Goal: Task Accomplishment & Management: Use online tool/utility

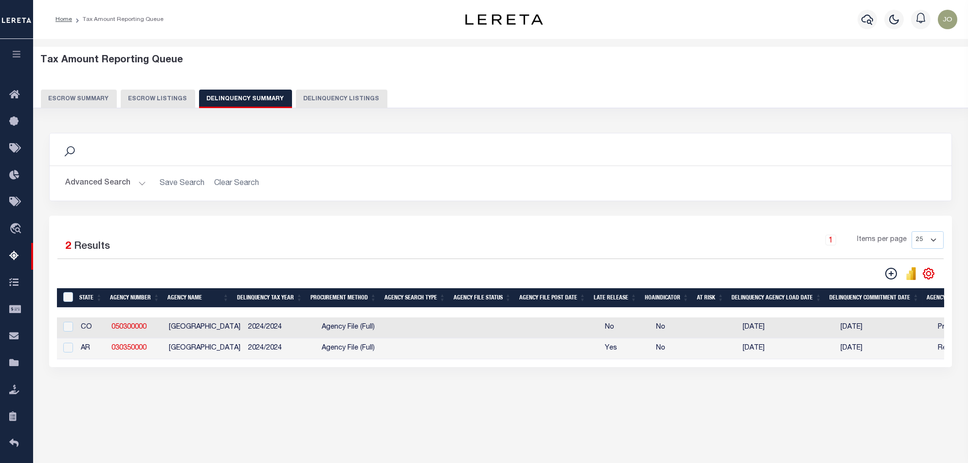
drag, startPoint x: 372, startPoint y: 370, endPoint x: 269, endPoint y: 369, distance: 102.7
click at [277, 367] on div "1 Selected 2 Results 1 Items per page 25 100 200 500 1000" at bounding box center [500, 291] width 903 height 151
click at [70, 347] on input "checkbox" at bounding box center [68, 348] width 10 height 10
checkbox input "true"
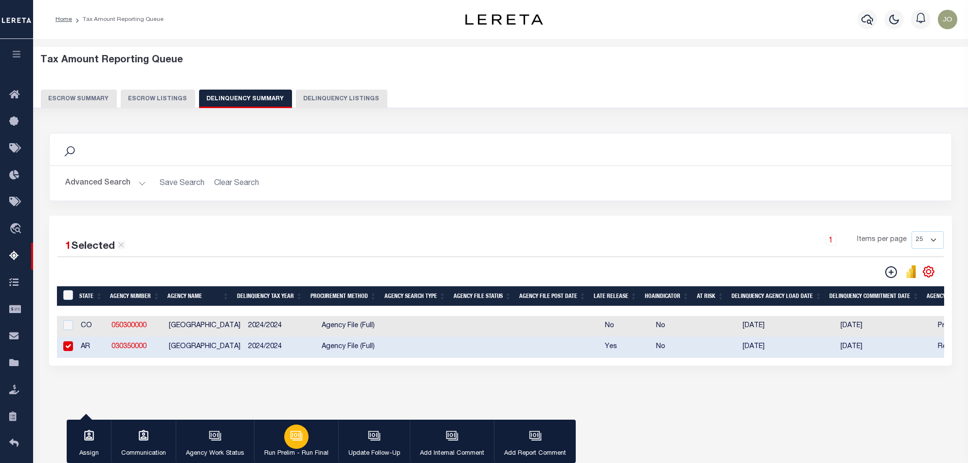
click at [313, 441] on button "Run Prelim - Run Final" at bounding box center [296, 442] width 84 height 44
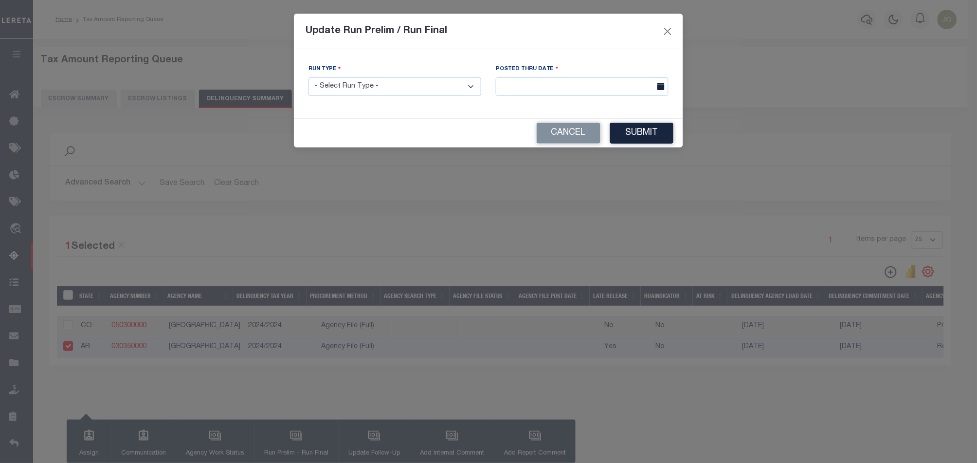
click at [410, 79] on select "- Select Run Type - Prelim Run Final Run" at bounding box center [395, 86] width 173 height 19
select select "F"
click at [309, 77] on select "- Select Run Type - Prelim Run Final Run" at bounding box center [395, 86] width 173 height 19
click at [606, 94] on body "Home Tax Amount Reporting Queue Profile" at bounding box center [488, 258] width 977 height 516
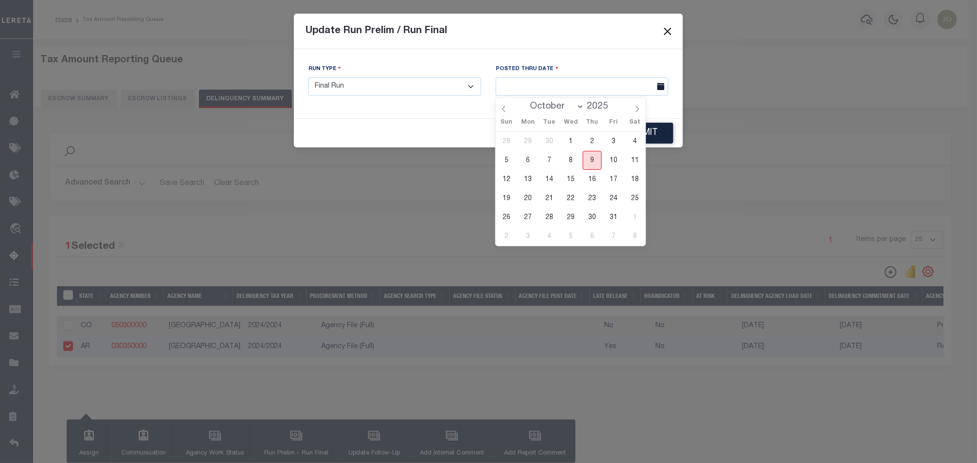
click at [592, 155] on span "9" at bounding box center [592, 160] width 19 height 19
type input "[DATE]"
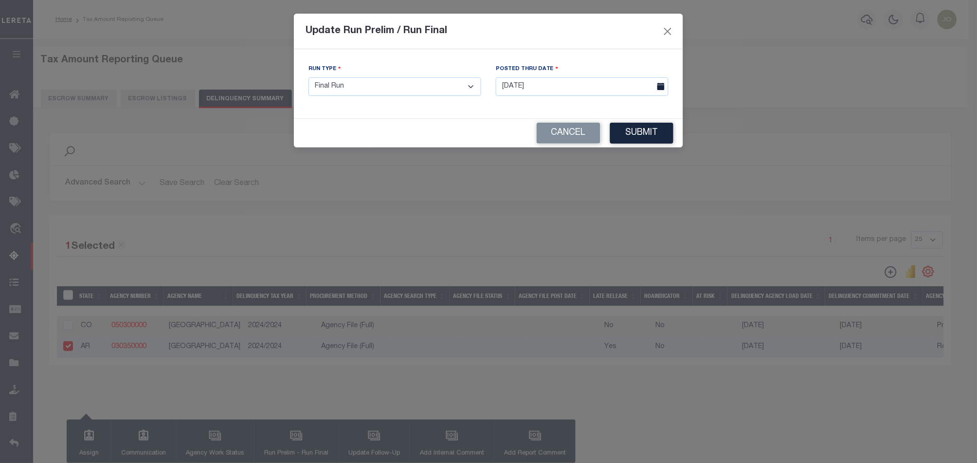
click at [660, 147] on div "Cancel Submit" at bounding box center [488, 133] width 389 height 29
click at [655, 139] on button "Submit" at bounding box center [641, 133] width 63 height 21
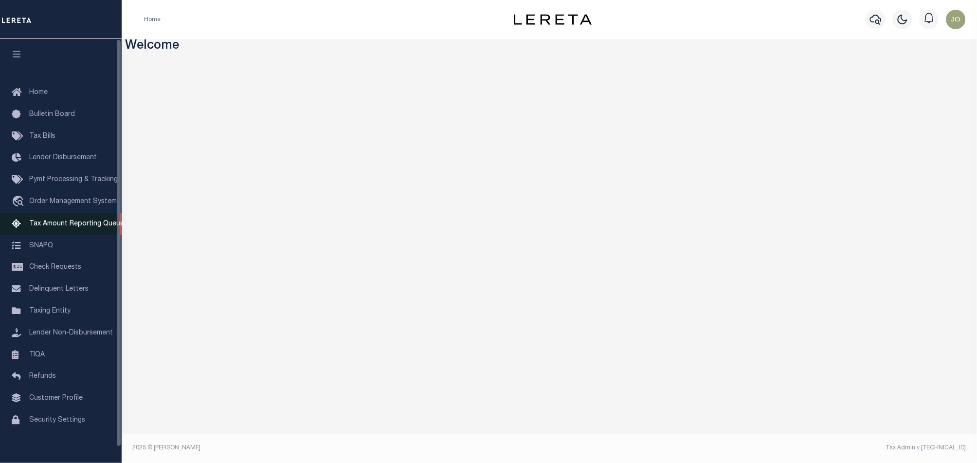
click at [98, 226] on span "Tax Amount Reporting Queue" at bounding box center [76, 223] width 95 height 7
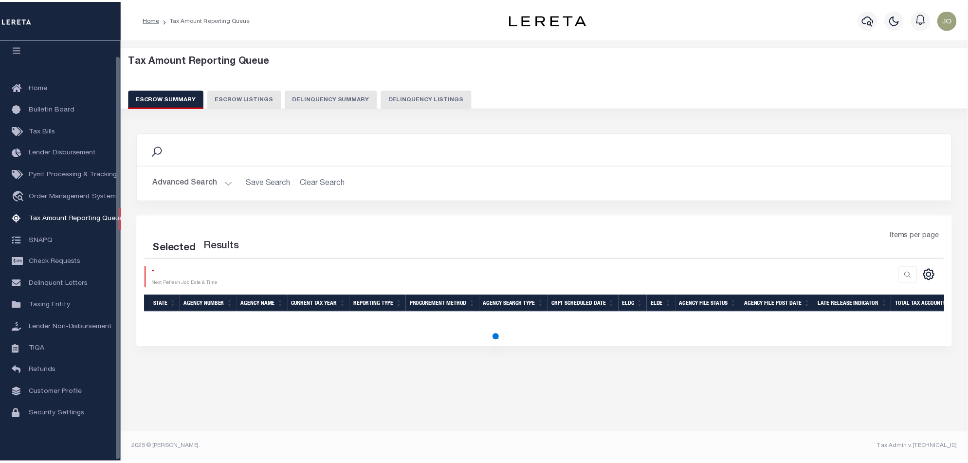
scroll to position [16, 0]
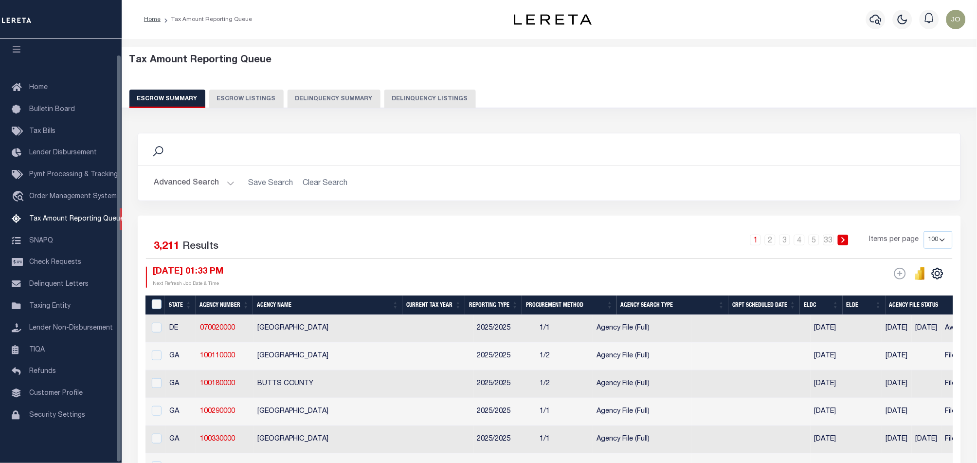
click at [347, 102] on button "Delinquency Summary" at bounding box center [334, 99] width 93 height 18
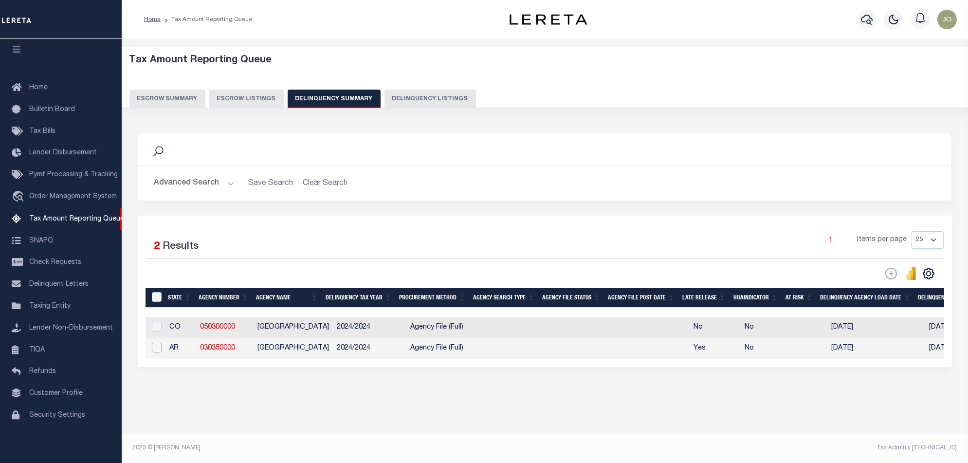
click at [160, 348] on input "checkbox" at bounding box center [157, 348] width 10 height 10
checkbox input "true"
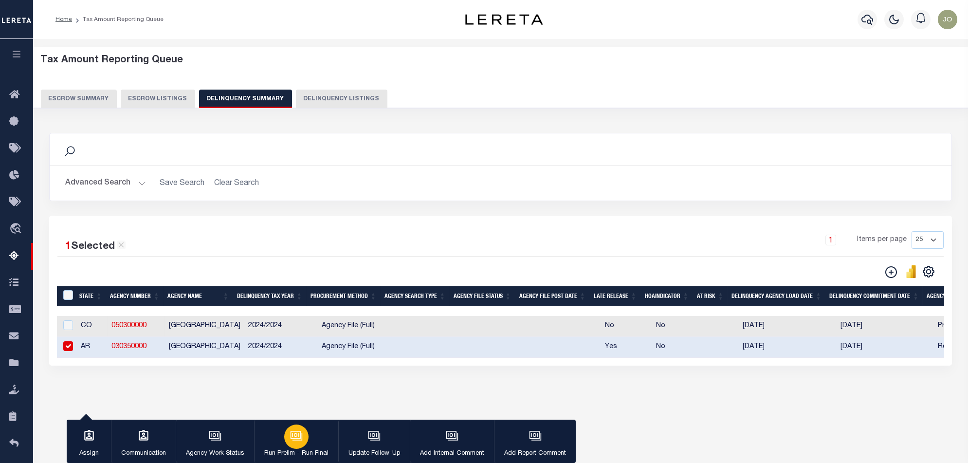
click at [297, 446] on div "button" at bounding box center [296, 436] width 24 height 24
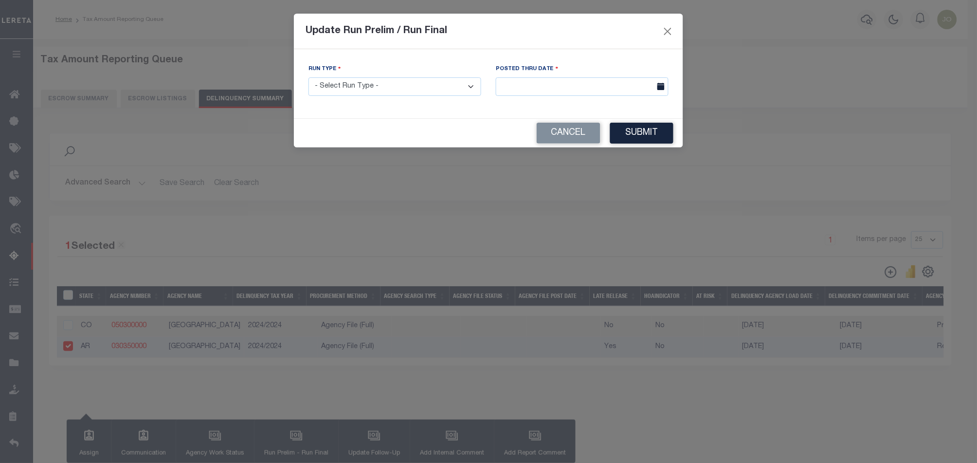
click at [442, 93] on select "- Select Run Type - Prelim Run Final Run" at bounding box center [395, 86] width 173 height 19
select select "F"
click at [309, 77] on select "- Select Run Type - Prelim Run Final Run" at bounding box center [395, 86] width 173 height 19
click at [593, 95] on body "Home Tax Amount Reporting Queue Profile" at bounding box center [488, 258] width 977 height 516
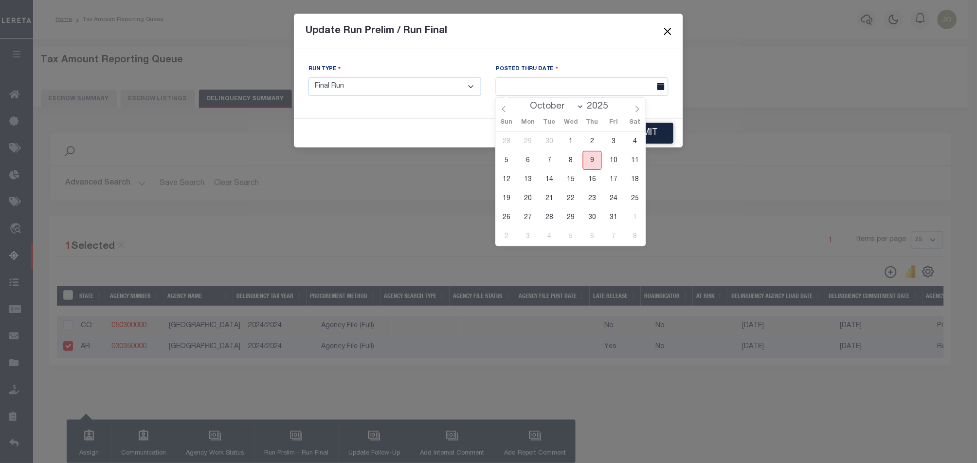
click at [593, 159] on span "9" at bounding box center [592, 160] width 19 height 19
type input "[DATE]"
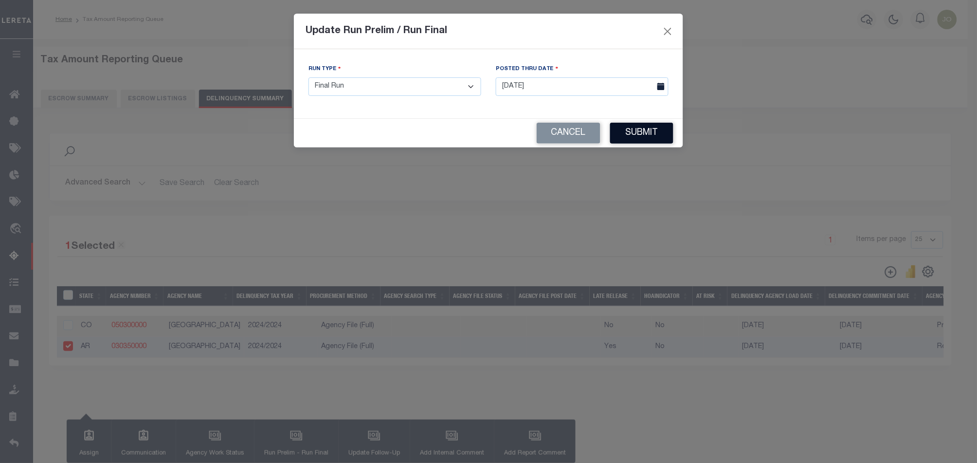
click at [639, 139] on button "Submit" at bounding box center [641, 133] width 63 height 21
